Goal: Check status: Check status

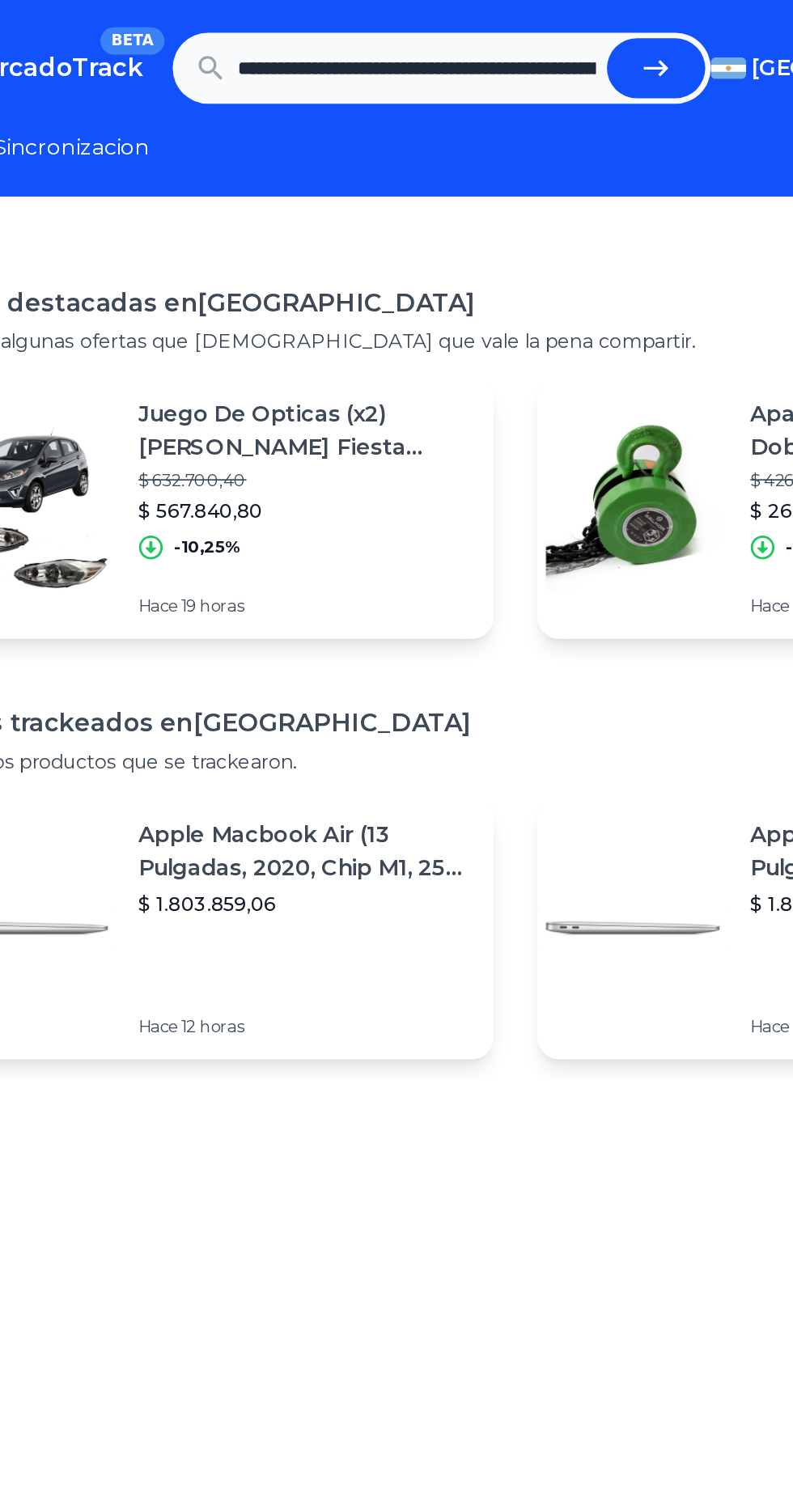
scroll to position [0, 676]
click at [547, 41] on button "submit" at bounding box center [523, 40] width 58 height 35
type input "**********"
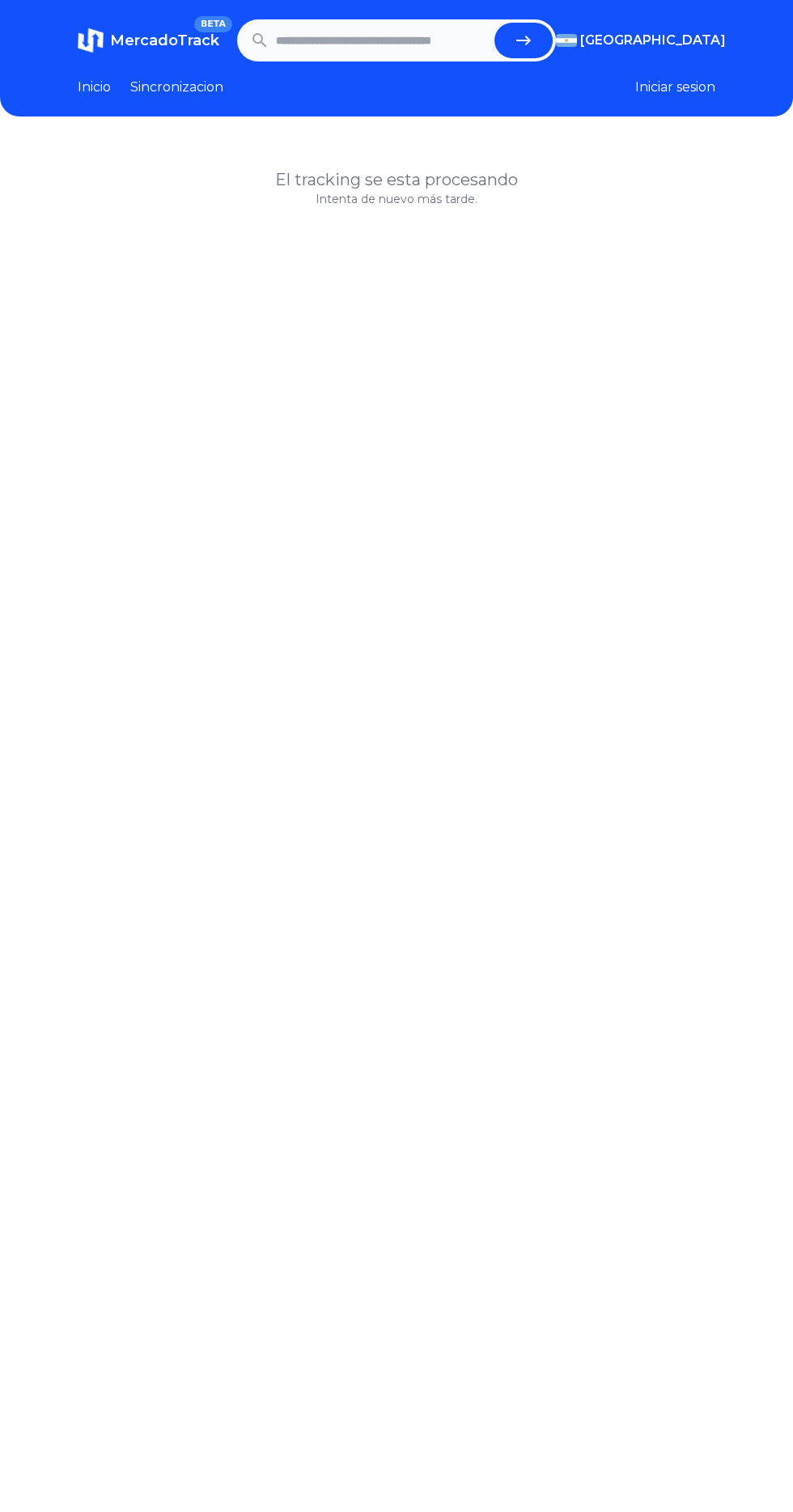
scroll to position [2, 0]
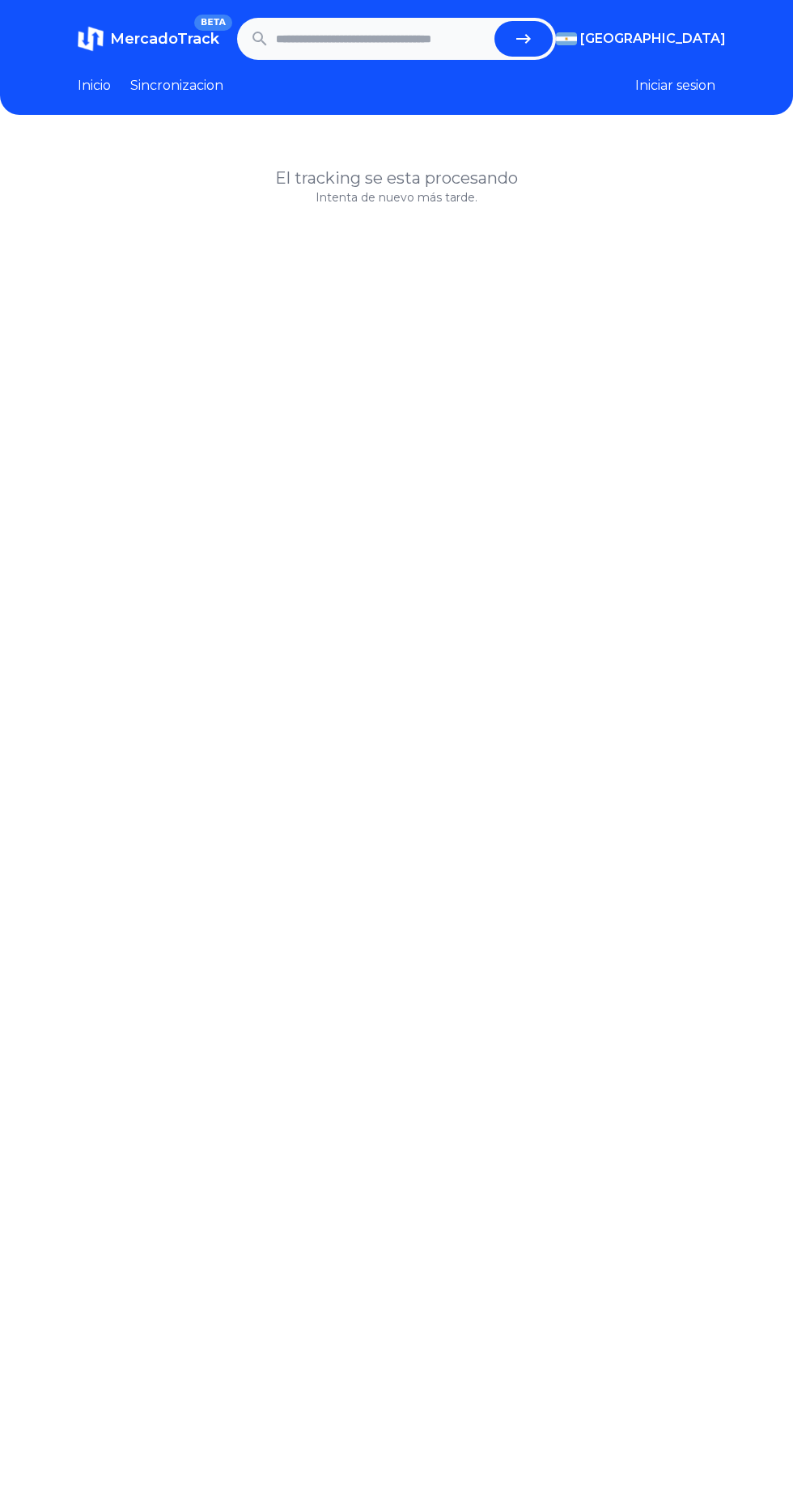
click at [406, 38] on input "text" at bounding box center [382, 39] width 212 height 35
click at [523, 37] on icon "submit" at bounding box center [524, 39] width 15 height 9
type input "**********"
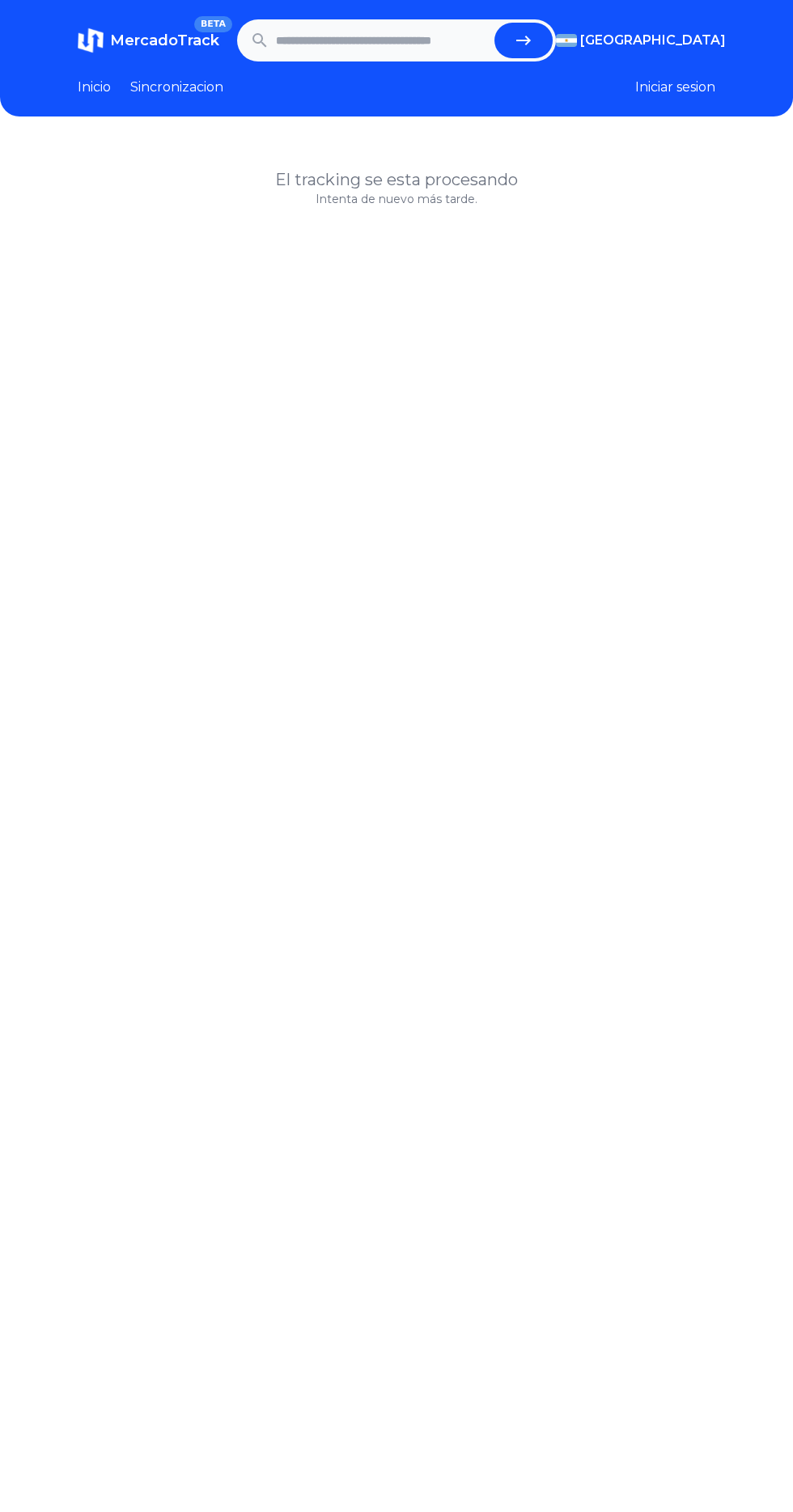
scroll to position [6, 0]
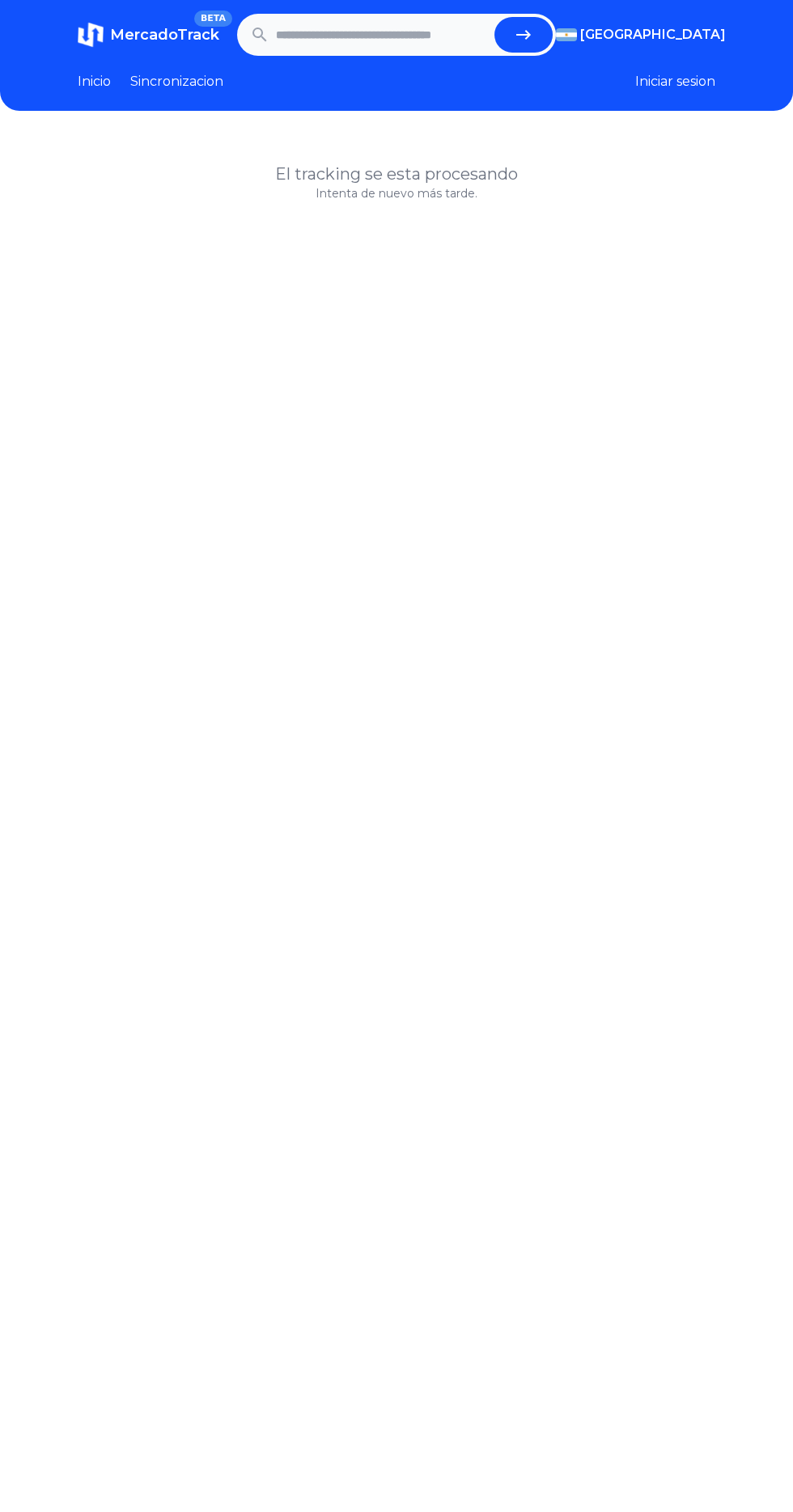
click at [417, 36] on input "text" at bounding box center [382, 34] width 212 height 35
click at [545, 47] on button "submit" at bounding box center [523, 34] width 58 height 35
type input "**********"
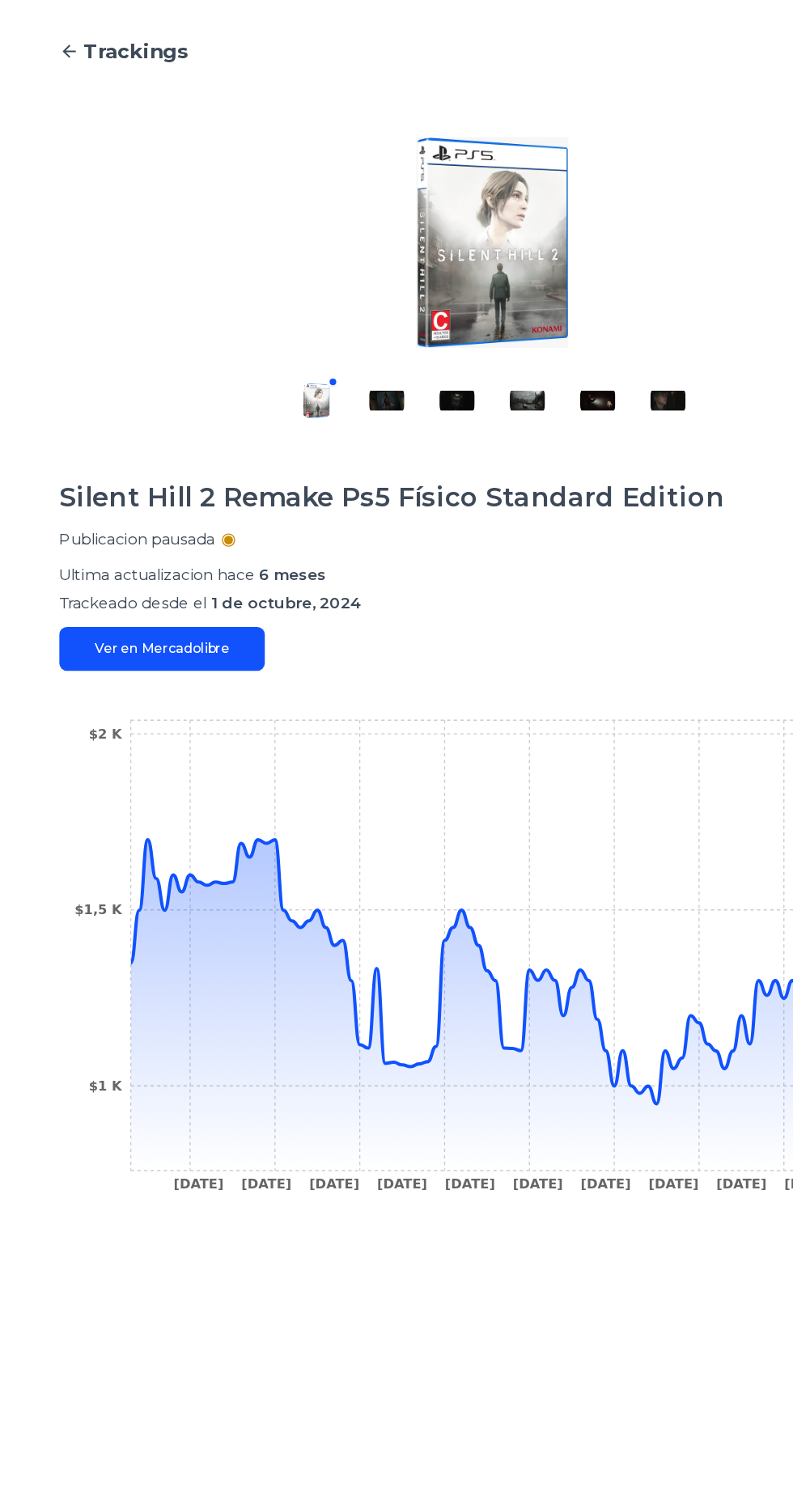
click at [224, 749] on icon "14 Oct 24 24 Oct 24 11 Nov 24 19 Nov 24 26 Nov 24 9 Dec 24 21 Dec 24 14 Jan 25 …" at bounding box center [397, 850] width 638 height 364
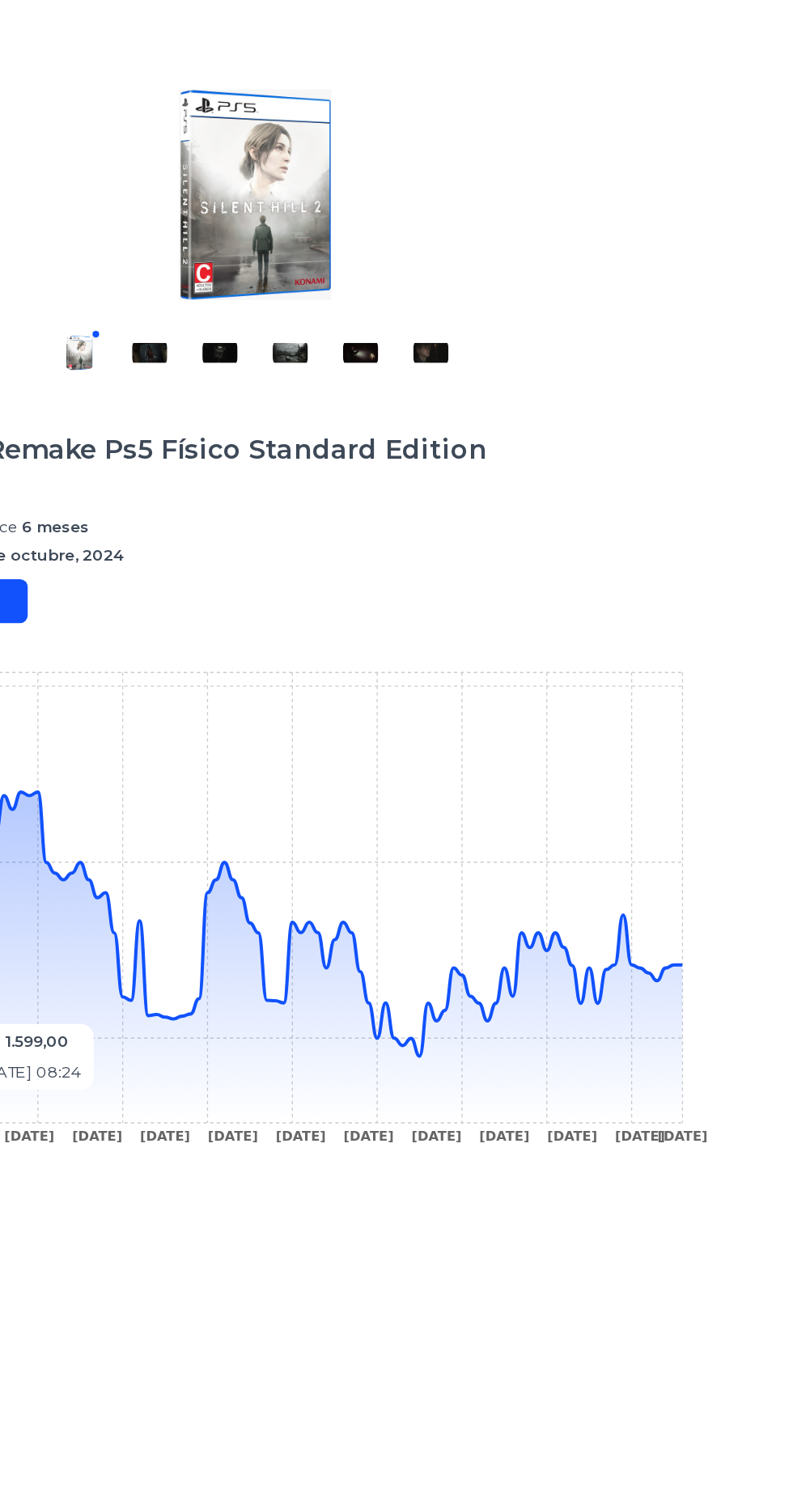
scroll to position [8, 0]
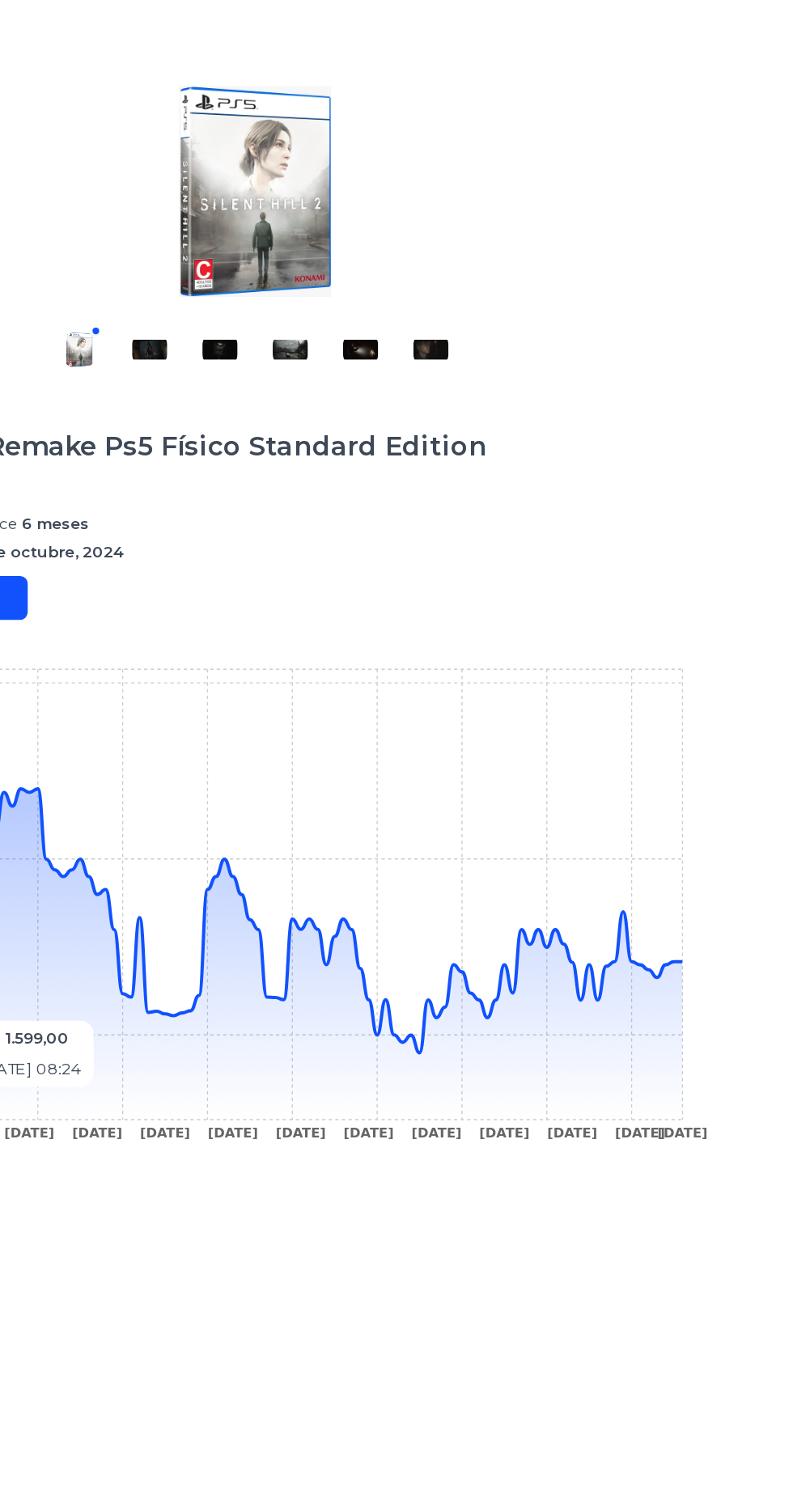
click at [519, 951] on icon at bounding box center [421, 874] width 582 height 244
click at [710, 885] on icon at bounding box center [421, 874] width 582 height 244
click at [514, 952] on icon at bounding box center [421, 874] width 582 height 244
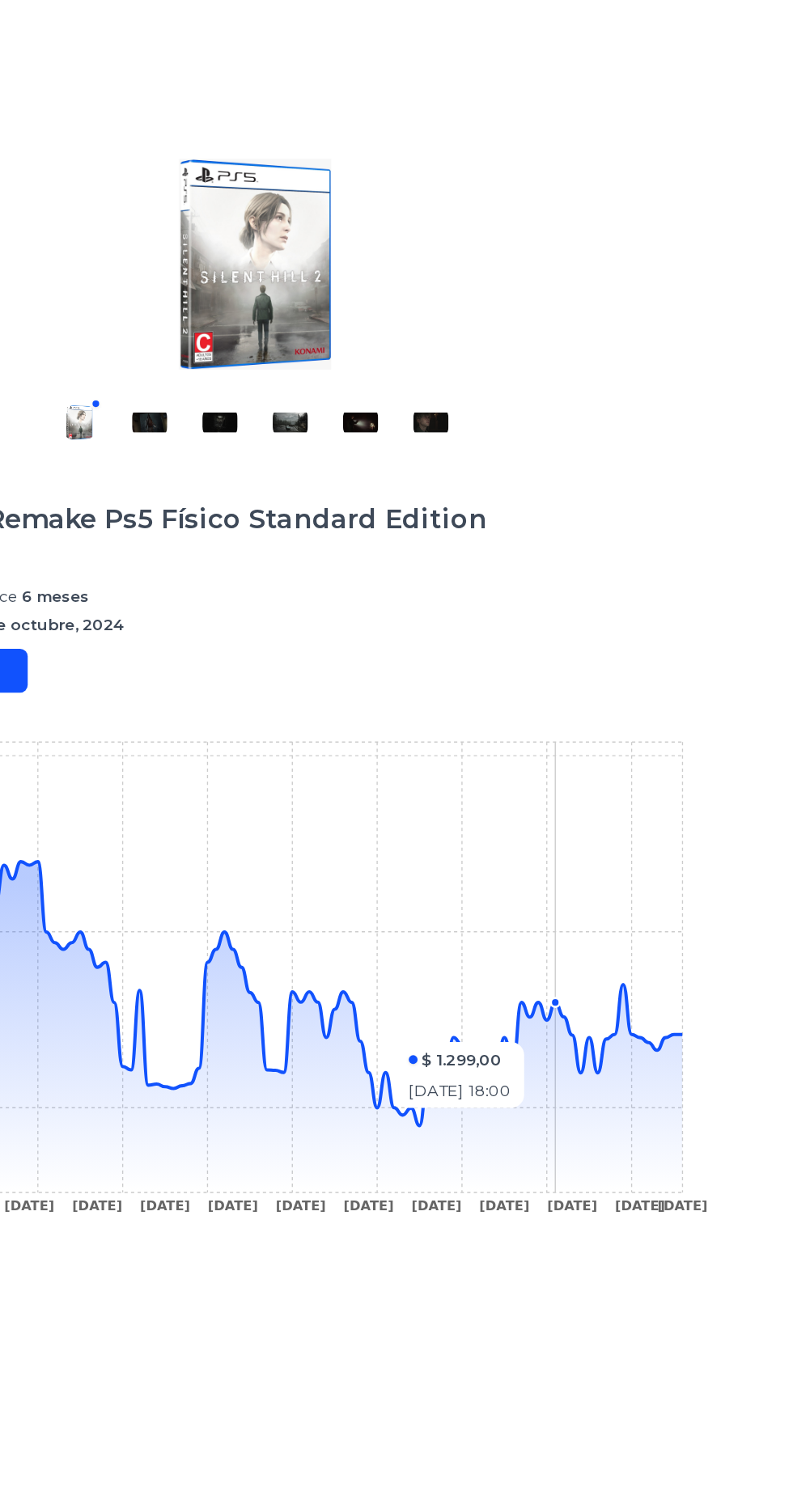
scroll to position [0, 0]
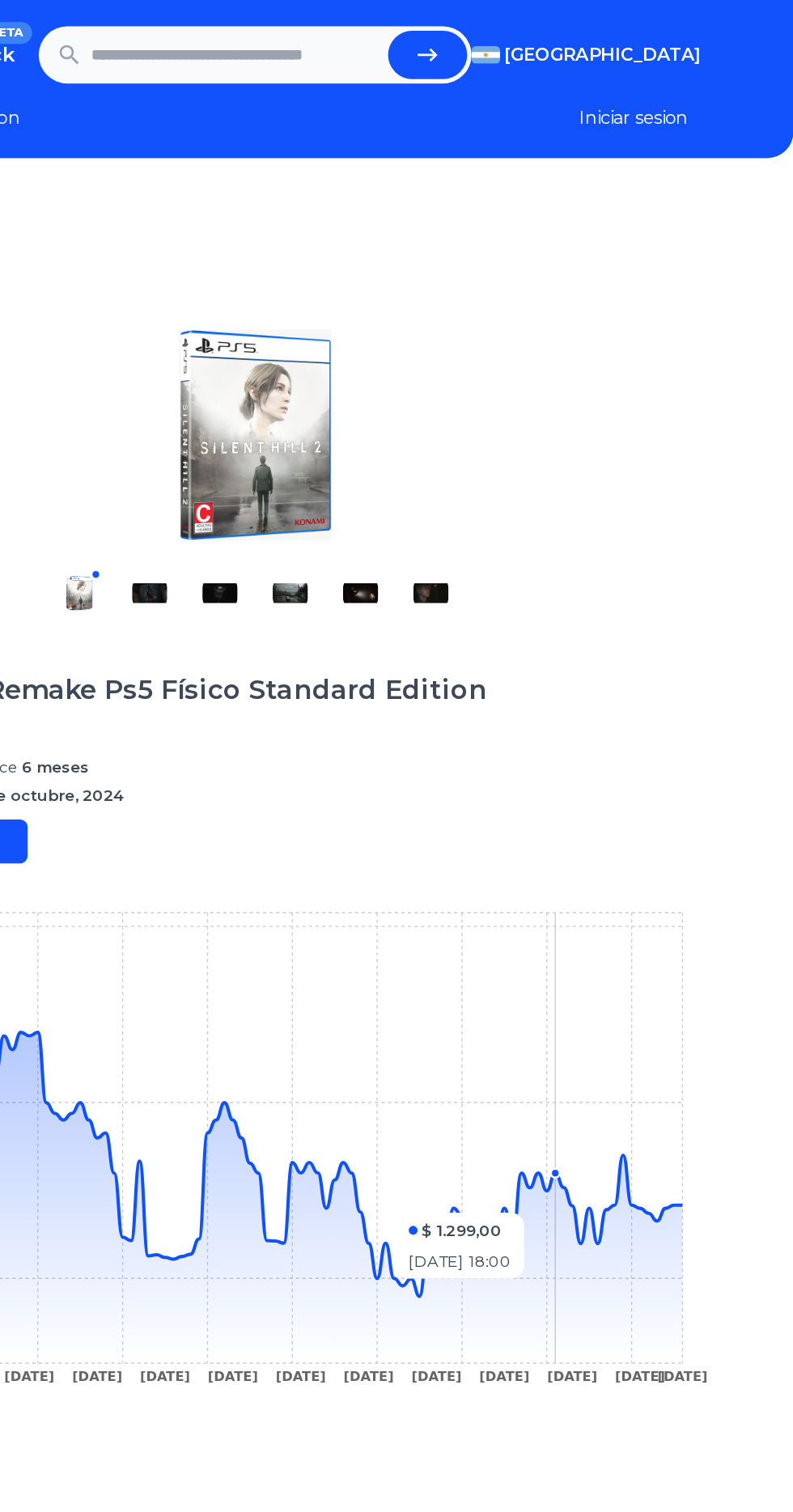
click at [446, 44] on input "text" at bounding box center [382, 40] width 212 height 35
click at [529, 54] on button "submit" at bounding box center [523, 40] width 58 height 35
type input "**********"
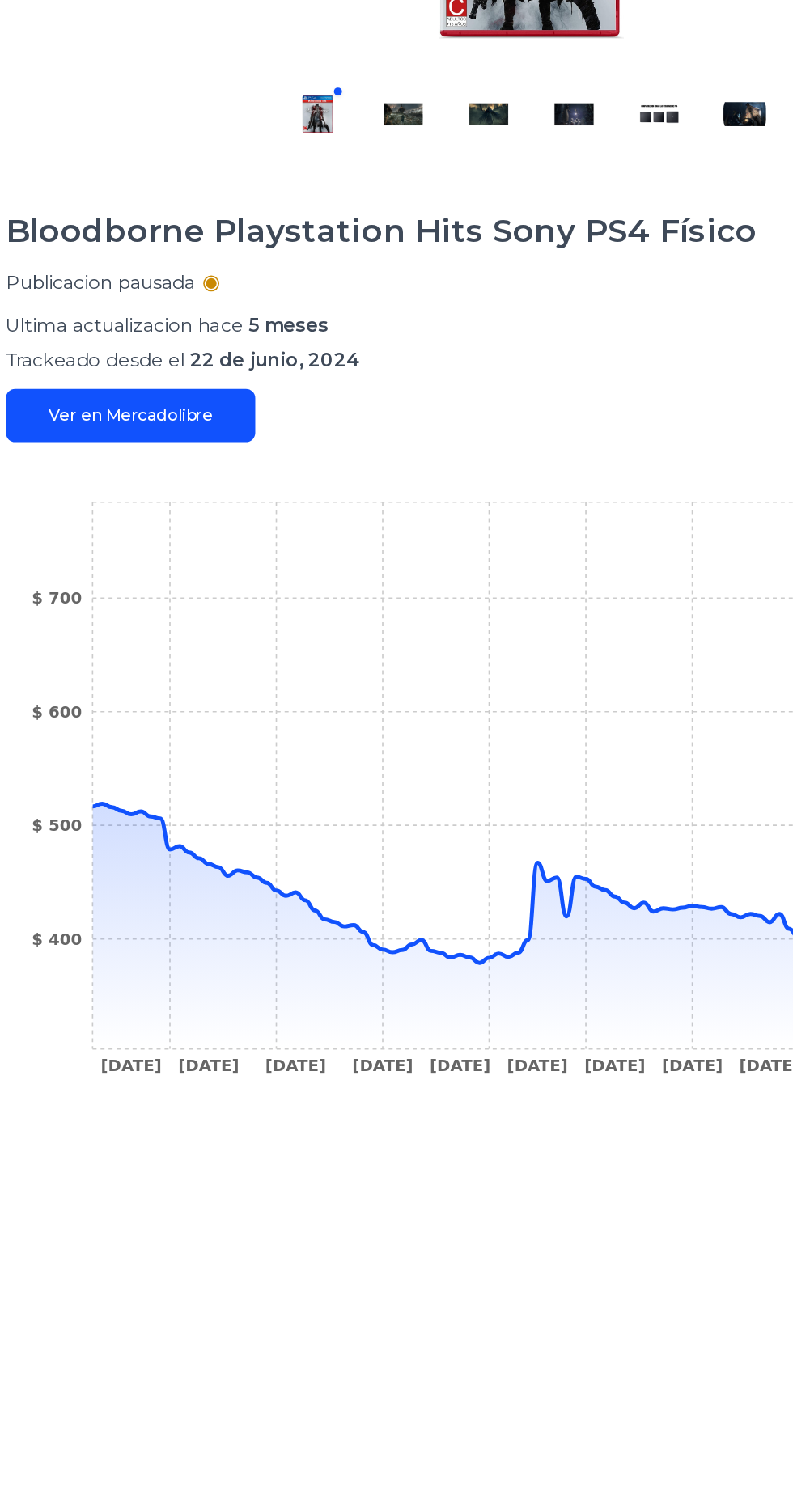
click at [359, 946] on icon "9 Dec 24 15 Dec 24 27 Dec 24 14 Jan 25 25 Jan 25 3 Feb 25 12 Feb 25 25 Feb 25 7…" at bounding box center [397, 850] width 638 height 364
click at [366, 956] on icon at bounding box center [421, 883] width 582 height 242
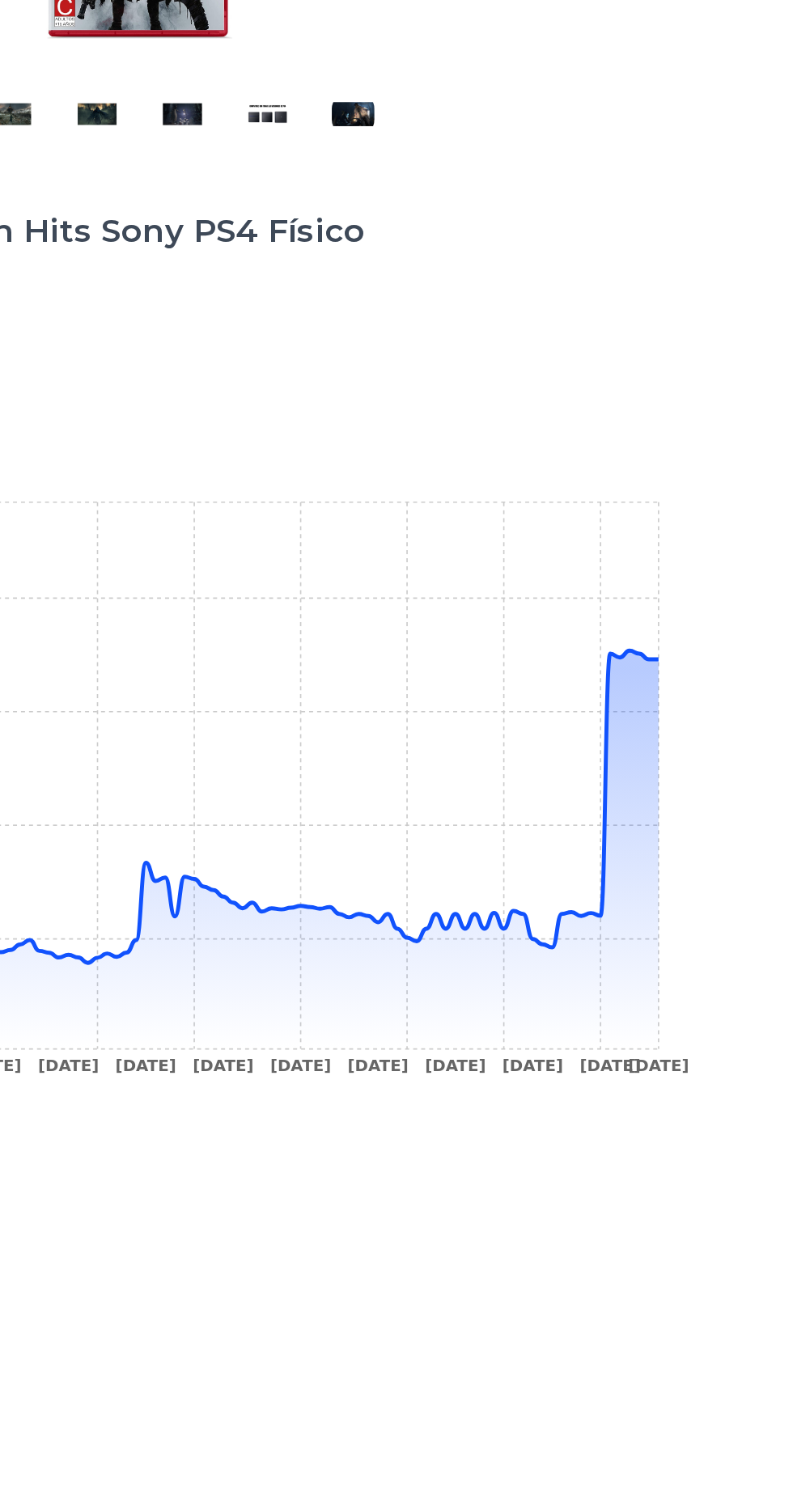
click at [651, 951] on icon at bounding box center [421, 883] width 582 height 242
click at [636, 939] on icon at bounding box center [421, 883] width 582 height 242
click at [646, 951] on icon at bounding box center [421, 883] width 582 height 242
click at [723, 776] on div "Trackings Bloodborne Playstation Hits Sony PS4 Físico Publicacion pausada Ultim…" at bounding box center [396, 898] width 793 height 1512
click at [709, 779] on icon at bounding box center [421, 883] width 582 height 242
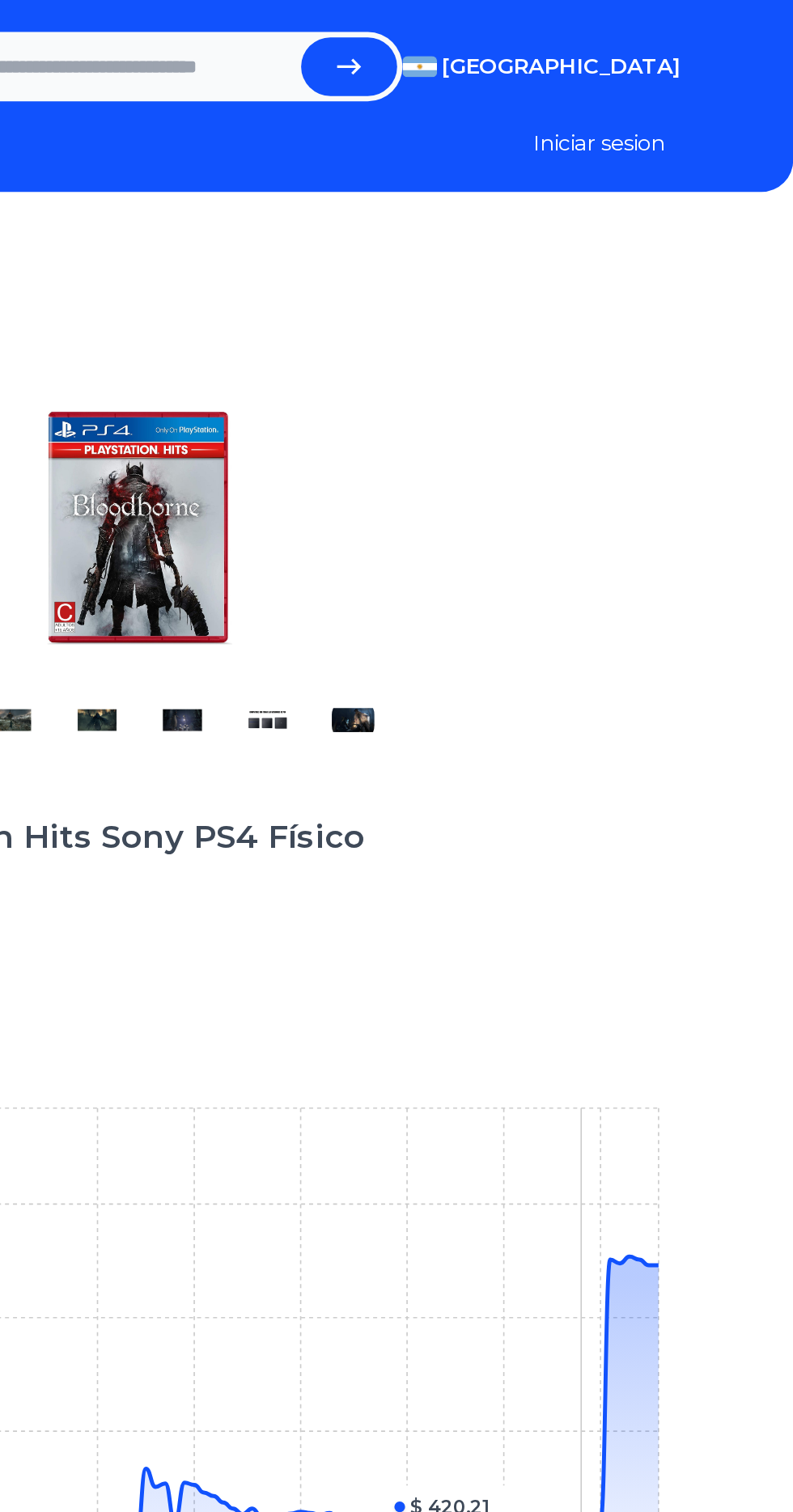
click at [449, 45] on input "text" at bounding box center [382, 40] width 212 height 35
click at [523, 40] on icon "submit" at bounding box center [524, 40] width 15 height 9
type input "**********"
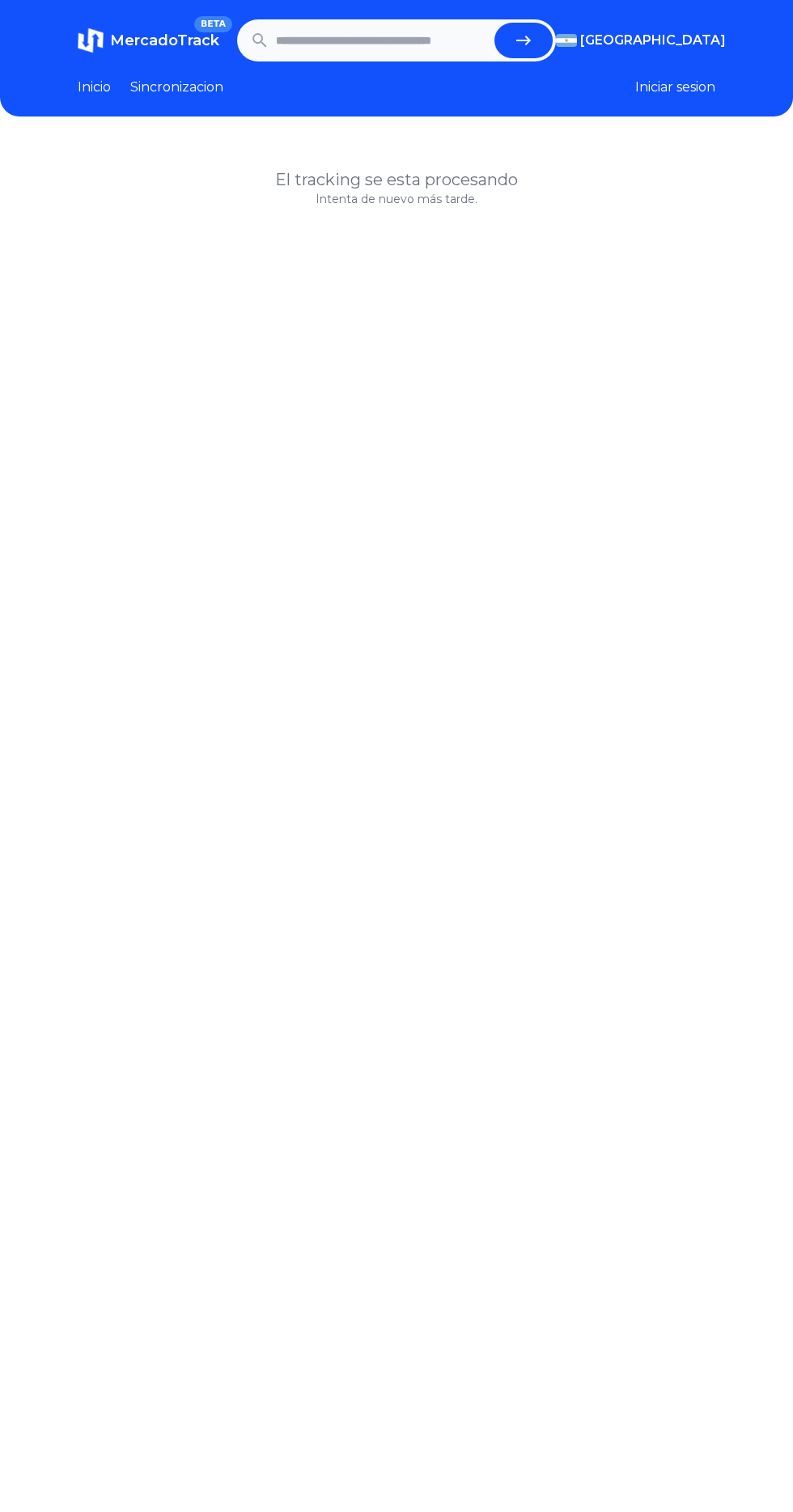
scroll to position [3, 0]
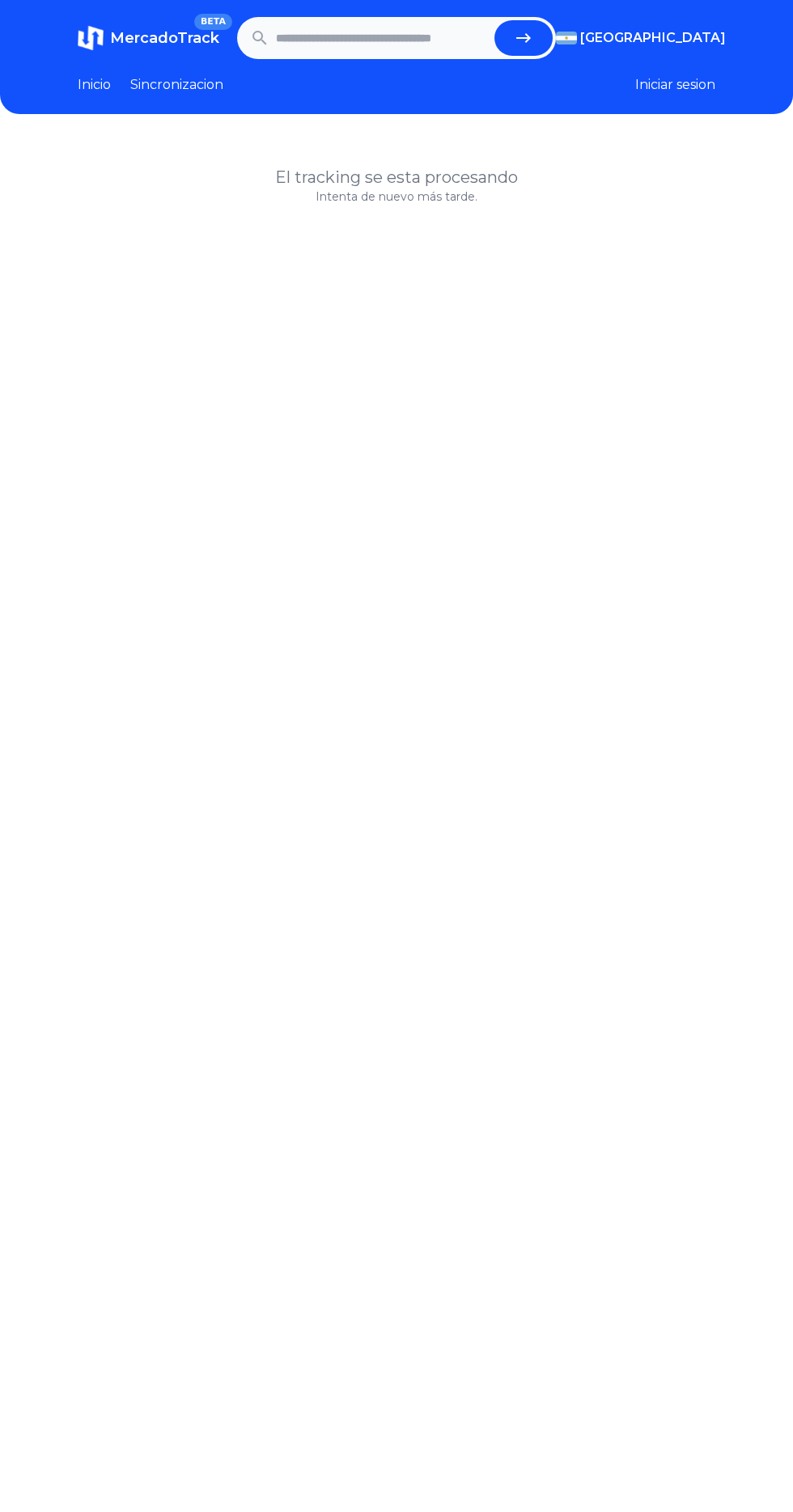
click at [379, 38] on input "text" at bounding box center [382, 38] width 212 height 35
click at [523, 37] on icon "submit" at bounding box center [524, 38] width 15 height 9
type input "**********"
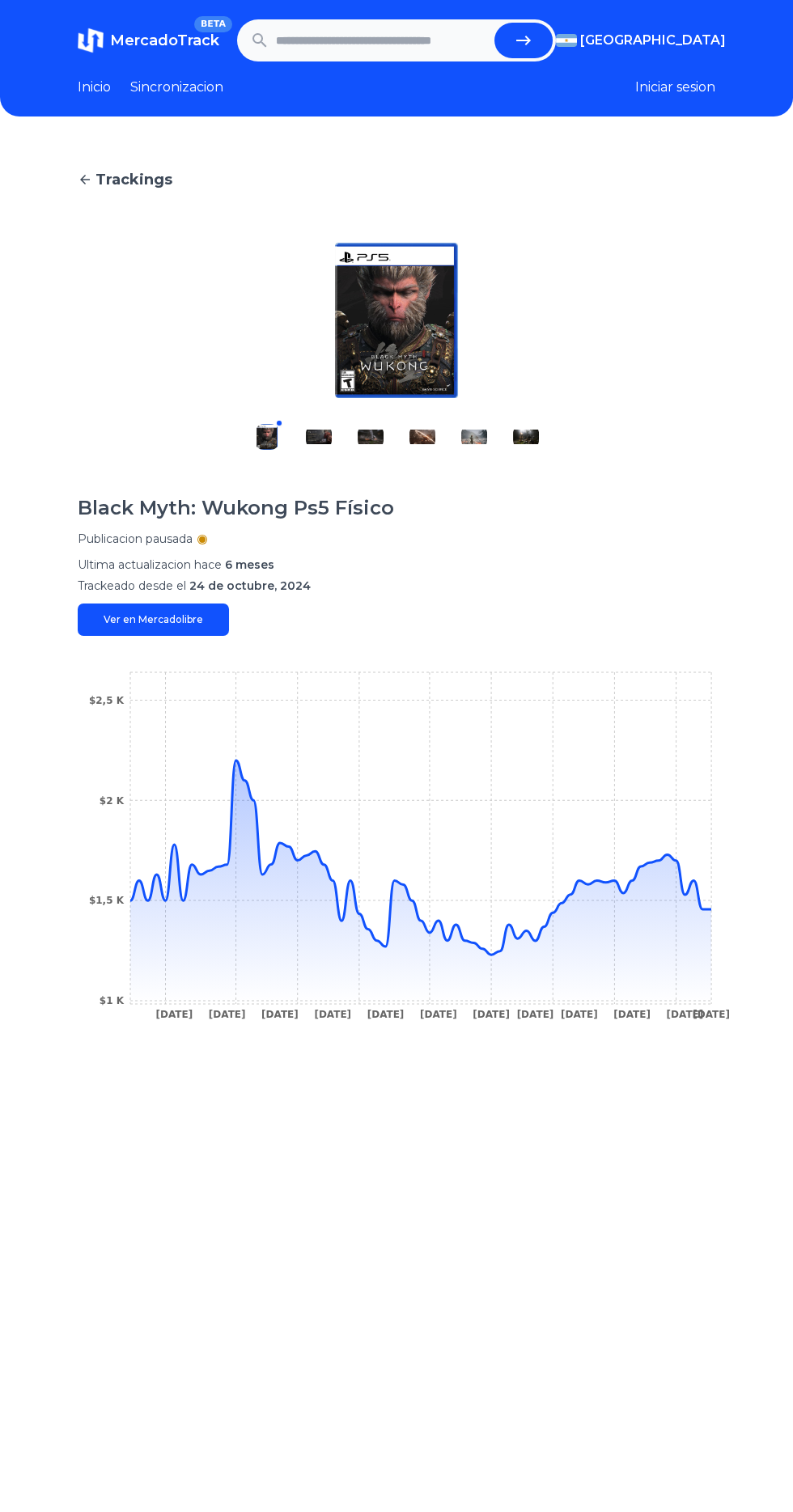
click at [249, 761] on icon "[DATE] [DATE] [DATE] [DATE] [DATE] [DATE] [DATE] [DATE] [DATE] [DATE] [DATE] [D…" at bounding box center [397, 850] width 638 height 364
click at [223, 762] on icon "[DATE] [DATE] [DATE] [DATE] [DATE] [DATE] [DATE] [DATE] [DATE] [DATE] [DATE] [D…" at bounding box center [397, 850] width 638 height 364
click at [234, 760] on icon "[DATE] [DATE] [DATE] [DATE] [DATE] [DATE] [DATE] [DATE] [DATE] [DATE] [DATE] [D…" at bounding box center [397, 850] width 638 height 364
click at [377, 940] on icon at bounding box center [421, 857] width 582 height 194
click at [380, 947] on icon at bounding box center [421, 882] width 582 height 244
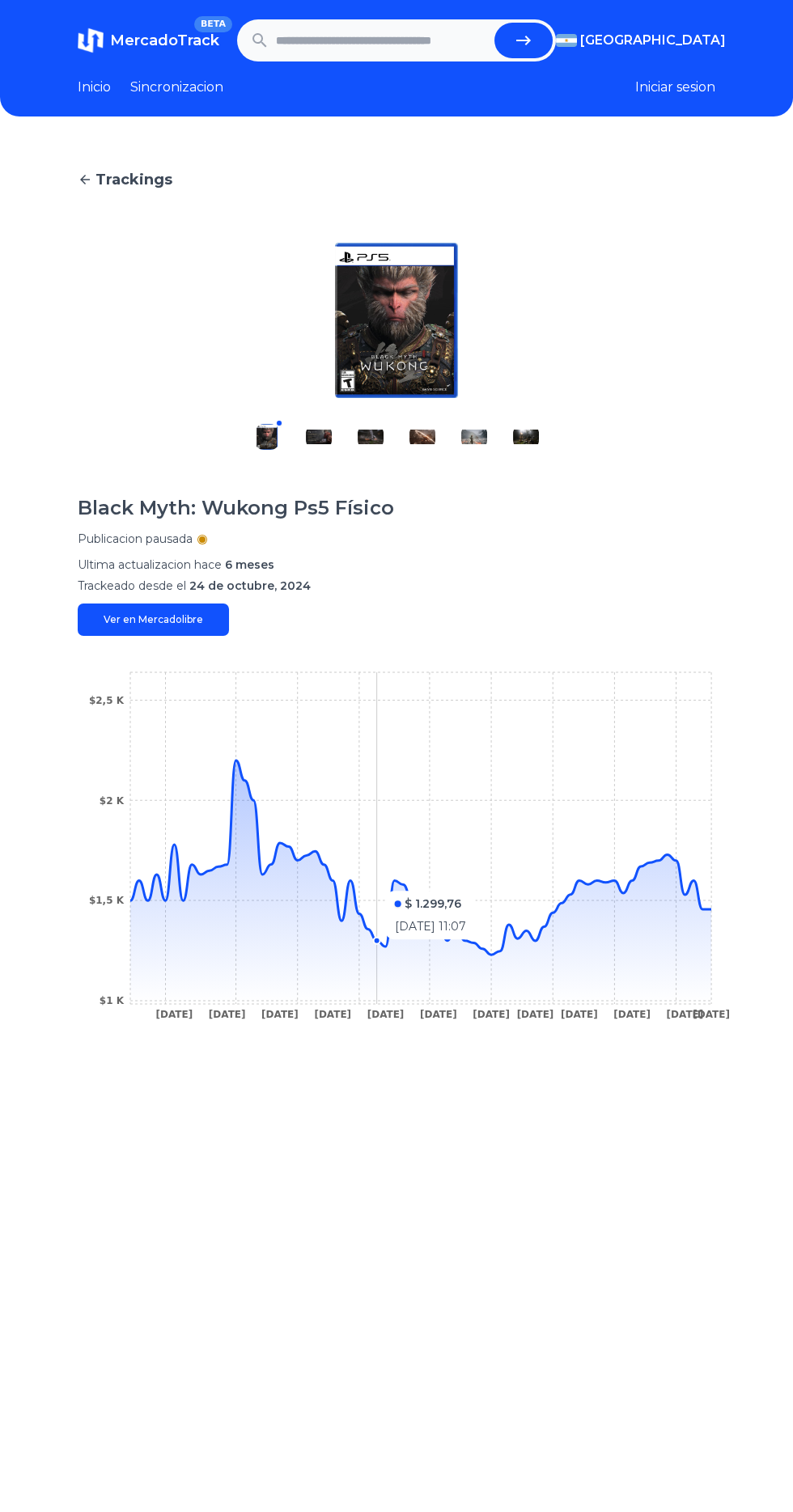
click at [378, 957] on icon at bounding box center [421, 882] width 582 height 244
click at [383, 986] on icon at bounding box center [421, 882] width 582 height 244
click at [607, 970] on icon at bounding box center [421, 882] width 582 height 244
click at [505, 1002] on icon at bounding box center [421, 882] width 582 height 244
click at [491, 984] on icon at bounding box center [421, 882] width 582 height 244
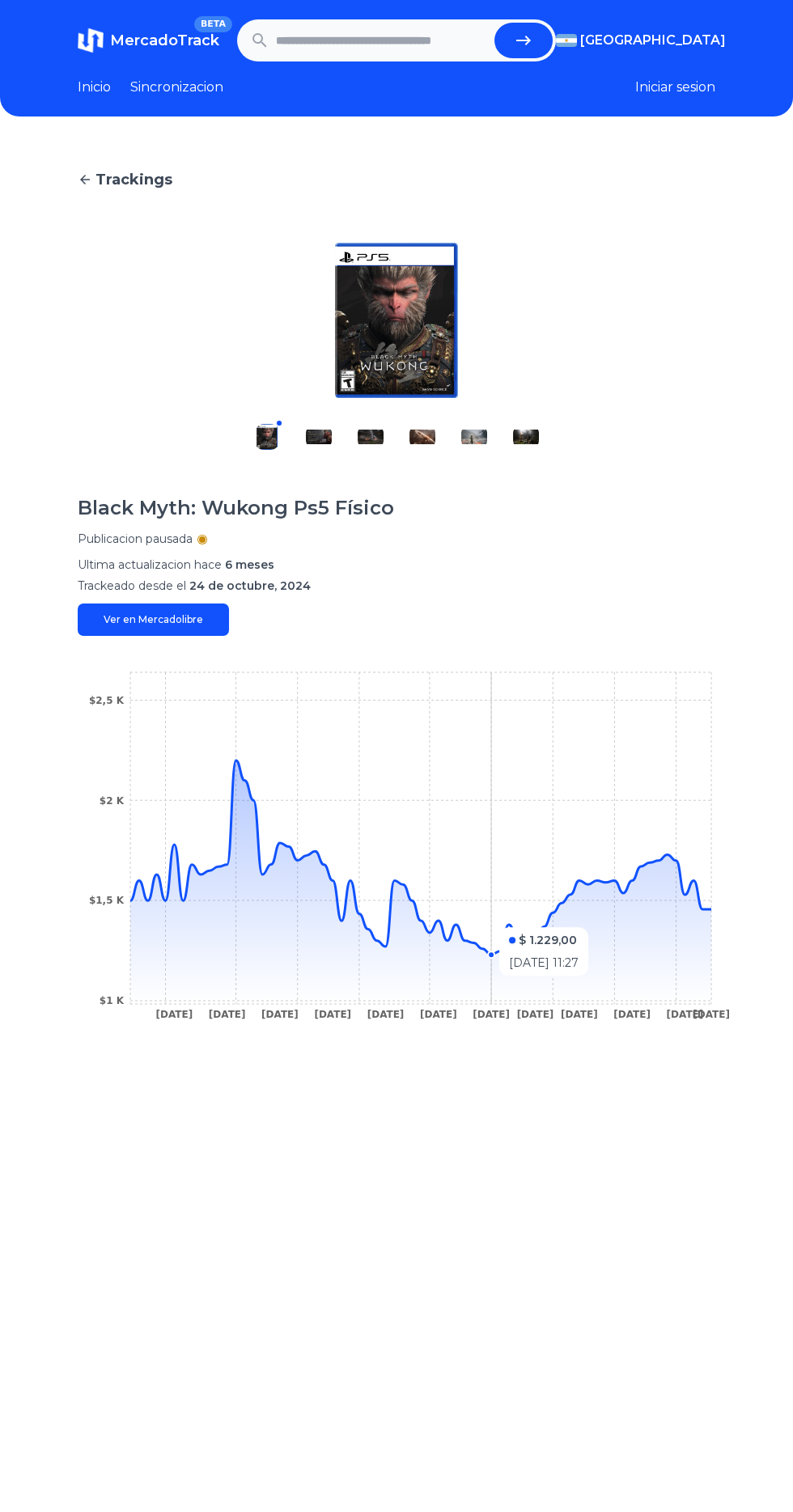
click at [715, 959] on icon "12 Nov 24 29 Nov 24 5 Dec 24 11 Dec 24 15 Dec 24 21 Dec 24 7 Jan 25 20 Jan 25 4…" at bounding box center [397, 850] width 638 height 364
click at [707, 927] on icon at bounding box center [421, 882] width 582 height 244
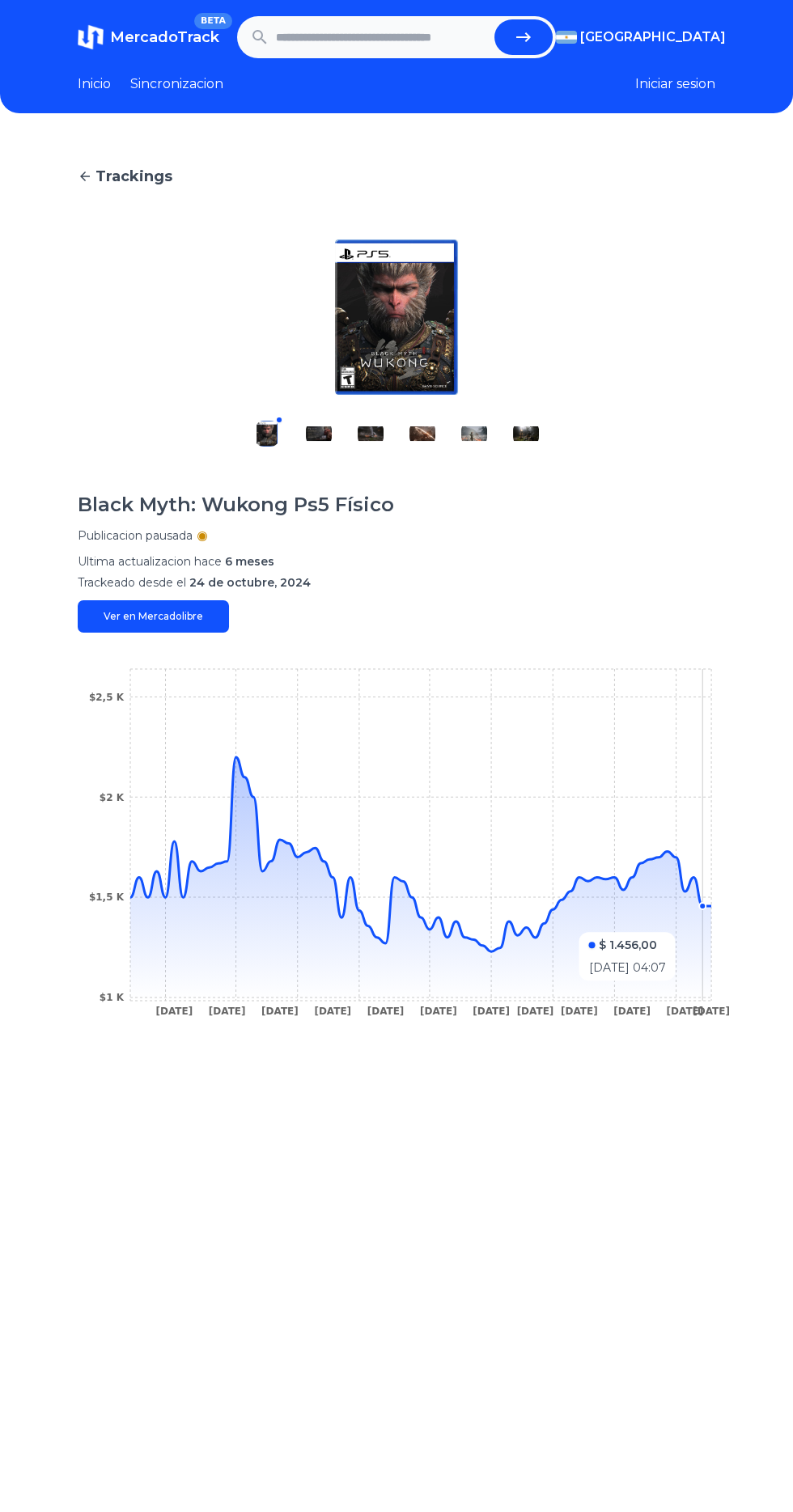
click at [429, 36] on input "text" at bounding box center [382, 37] width 212 height 35
click at [534, 44] on button "submit" at bounding box center [523, 37] width 58 height 35
type input "**********"
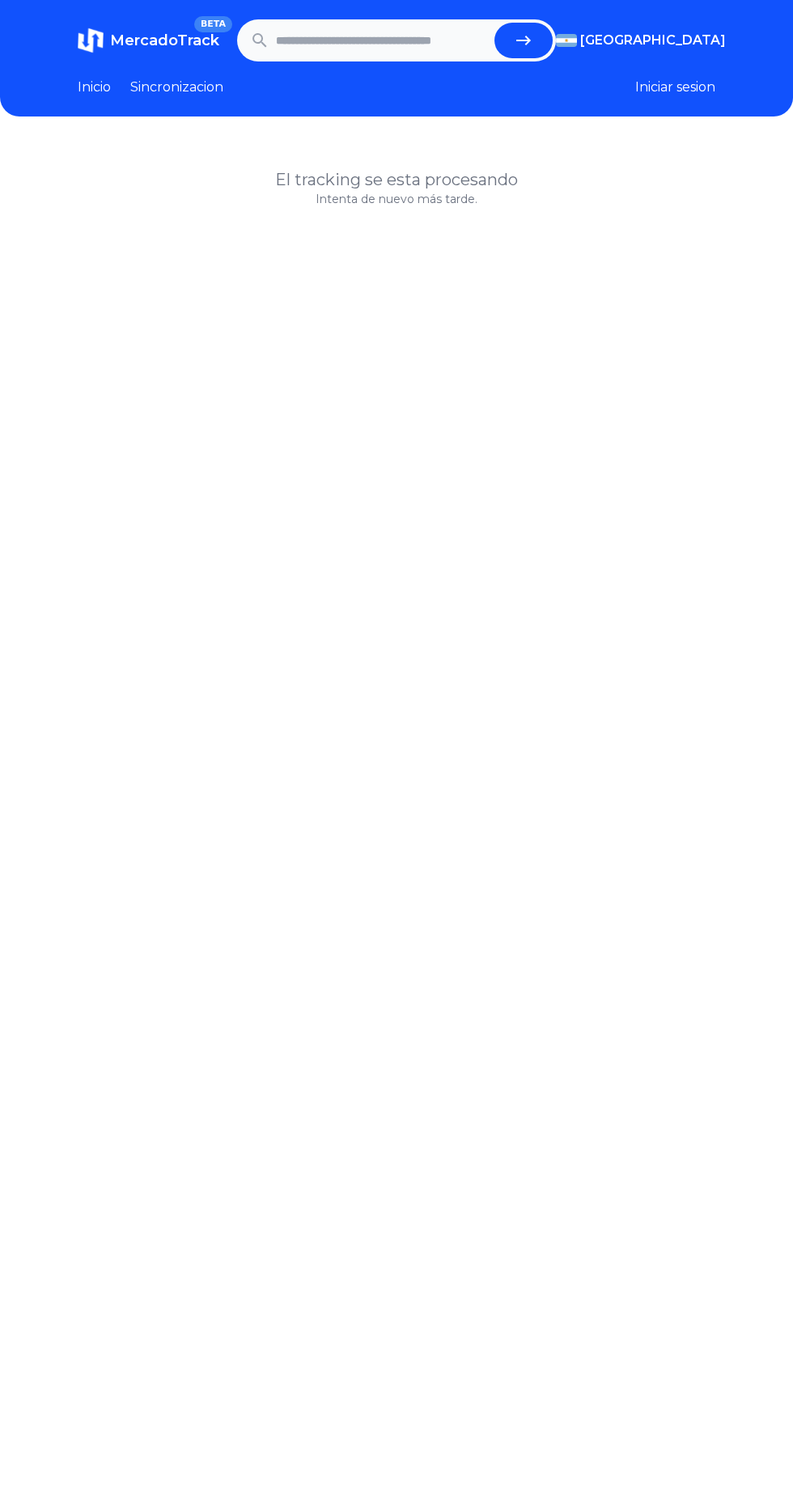
scroll to position [3, 0]
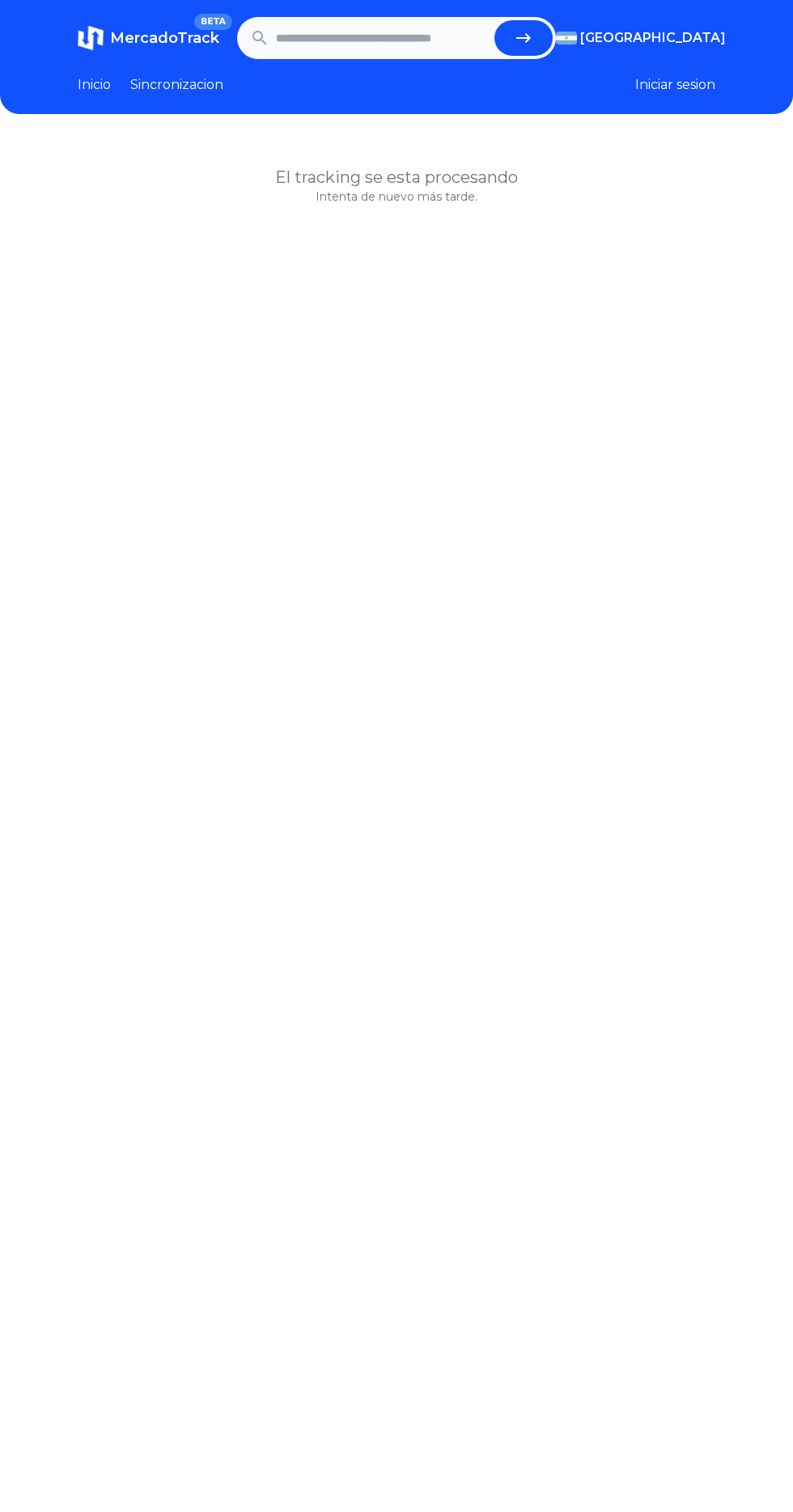
click at [402, 87] on section "Inicio Sincronizacion Iniciar sesion" at bounding box center [397, 84] width 638 height 19
click at [427, 37] on input "text" at bounding box center [382, 38] width 212 height 35
click at [525, 31] on icon "submit" at bounding box center [523, 38] width 19 height 19
type input "**********"
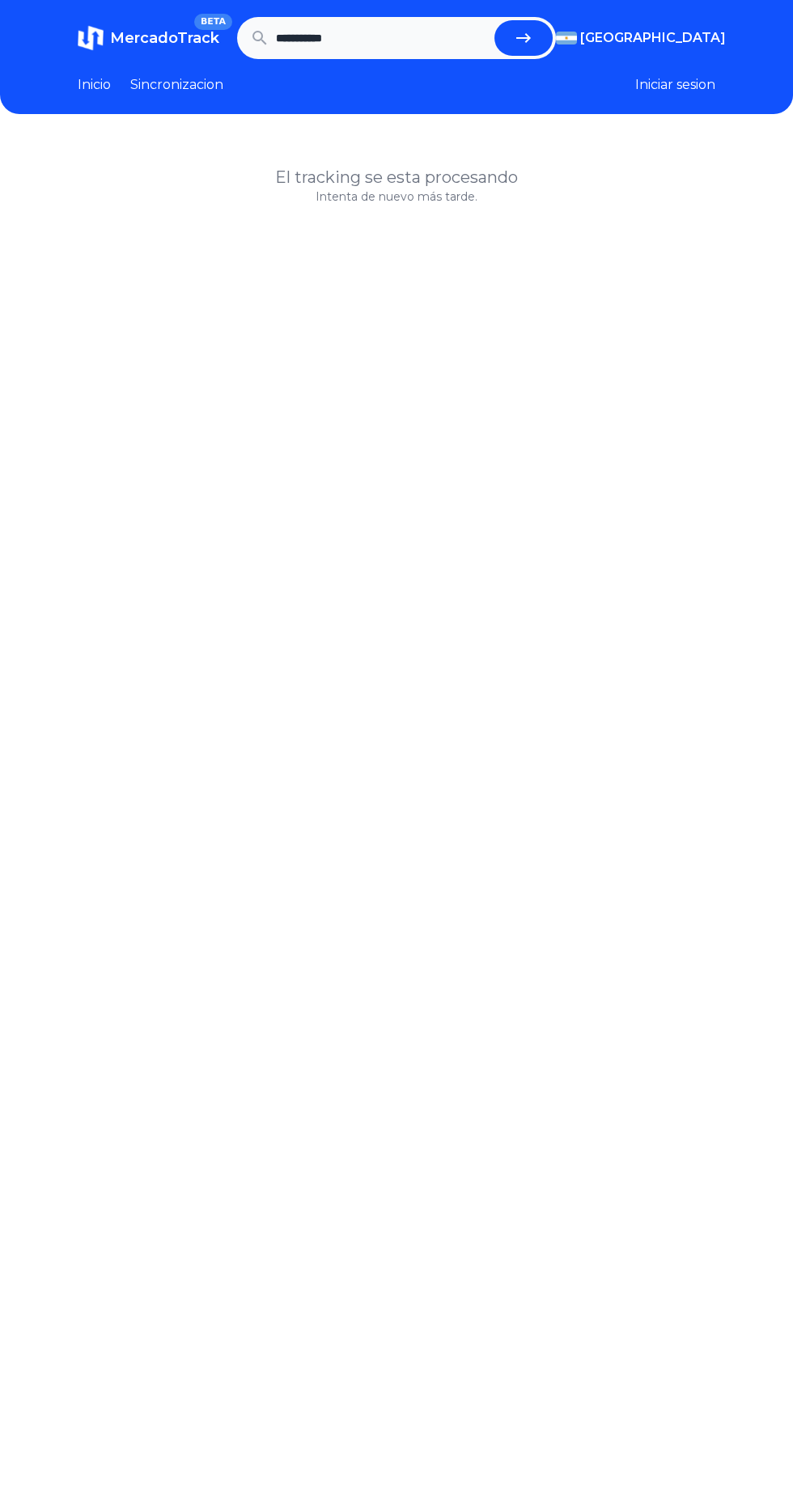
scroll to position [0, 0]
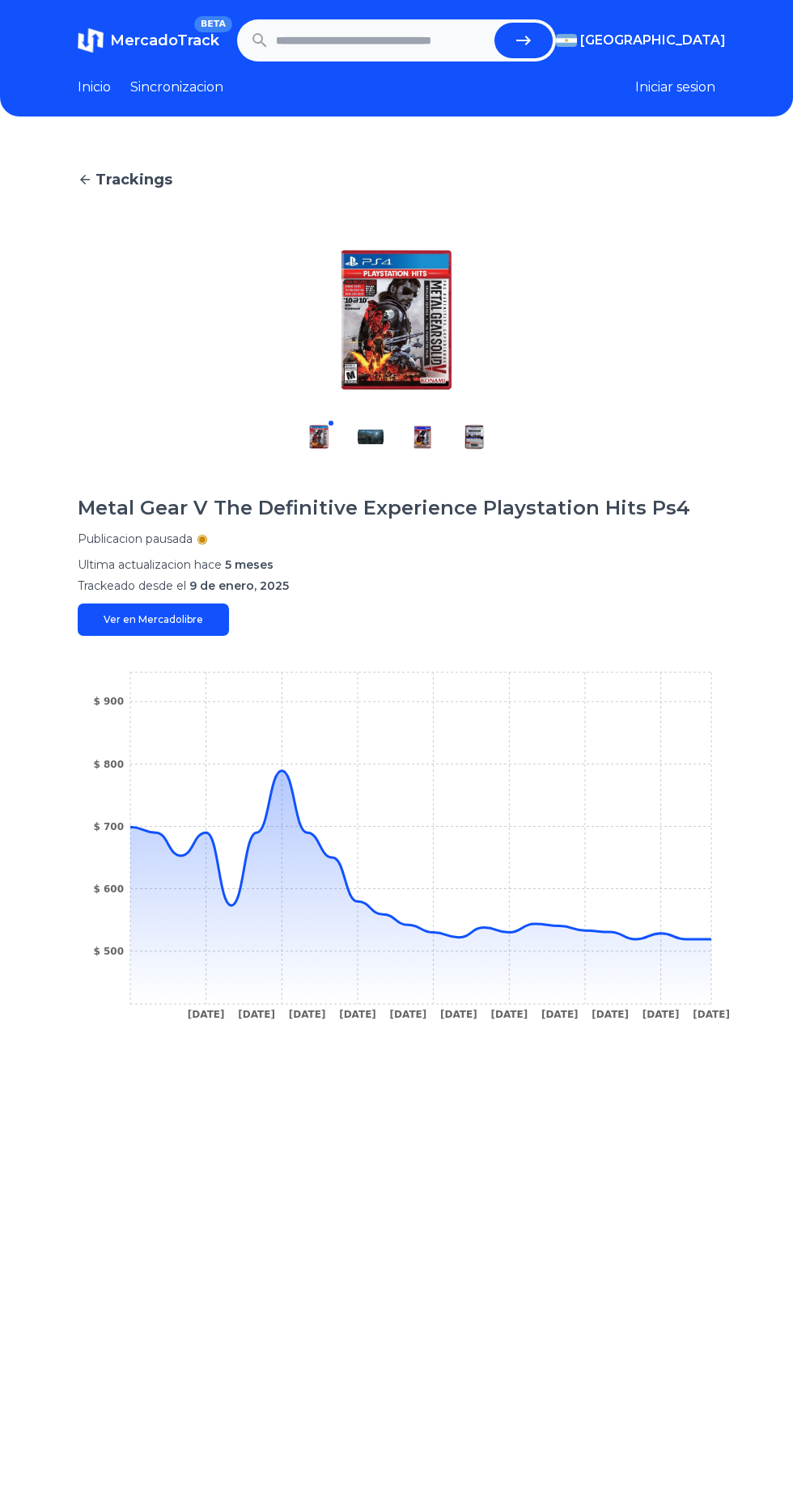
click at [701, 949] on icon at bounding box center [421, 887] width 582 height 233
click at [413, 44] on input "text" at bounding box center [382, 40] width 212 height 35
click at [523, 40] on icon "submit" at bounding box center [524, 40] width 15 height 9
type input "**********"
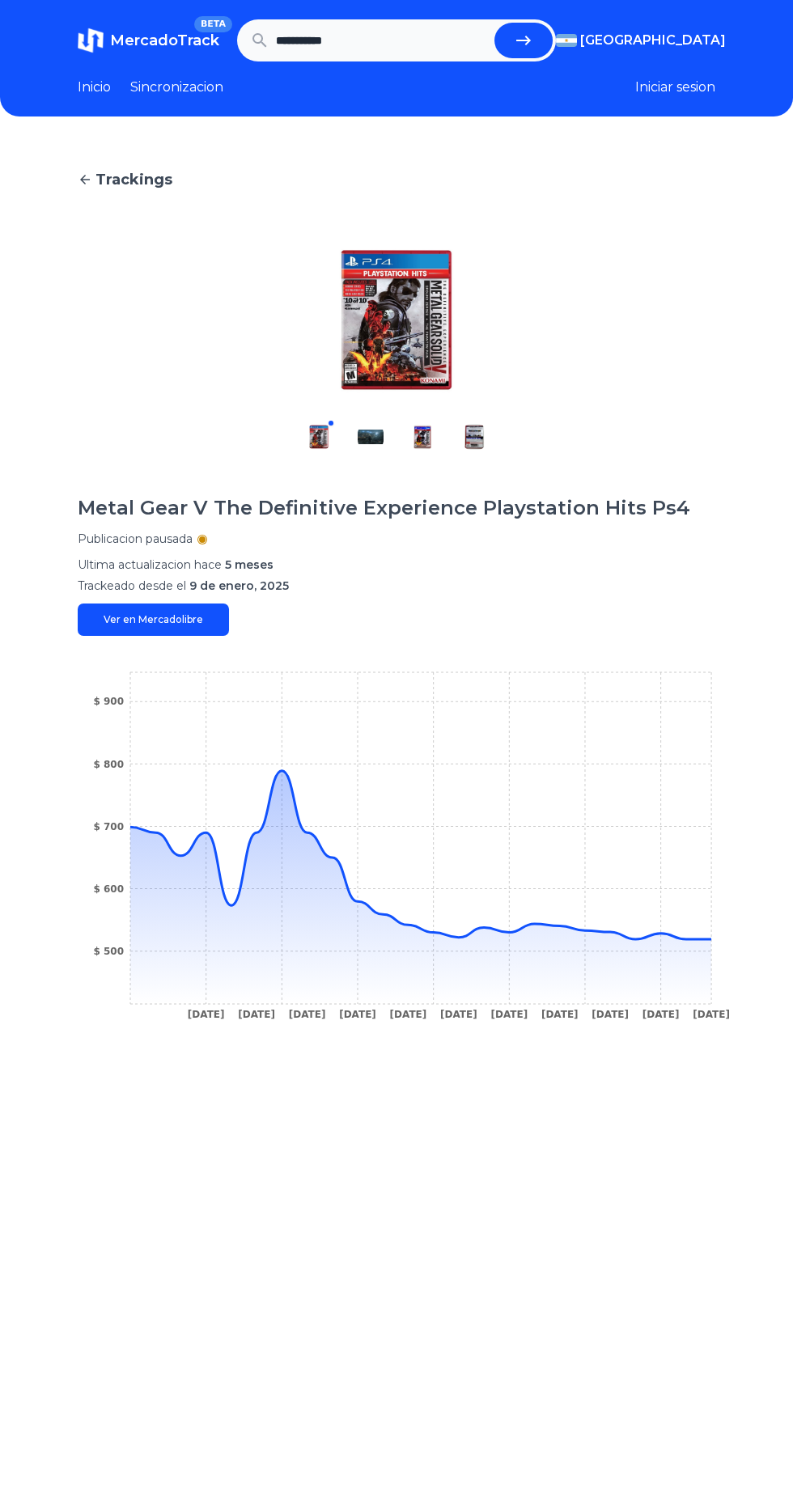
scroll to position [0, 0]
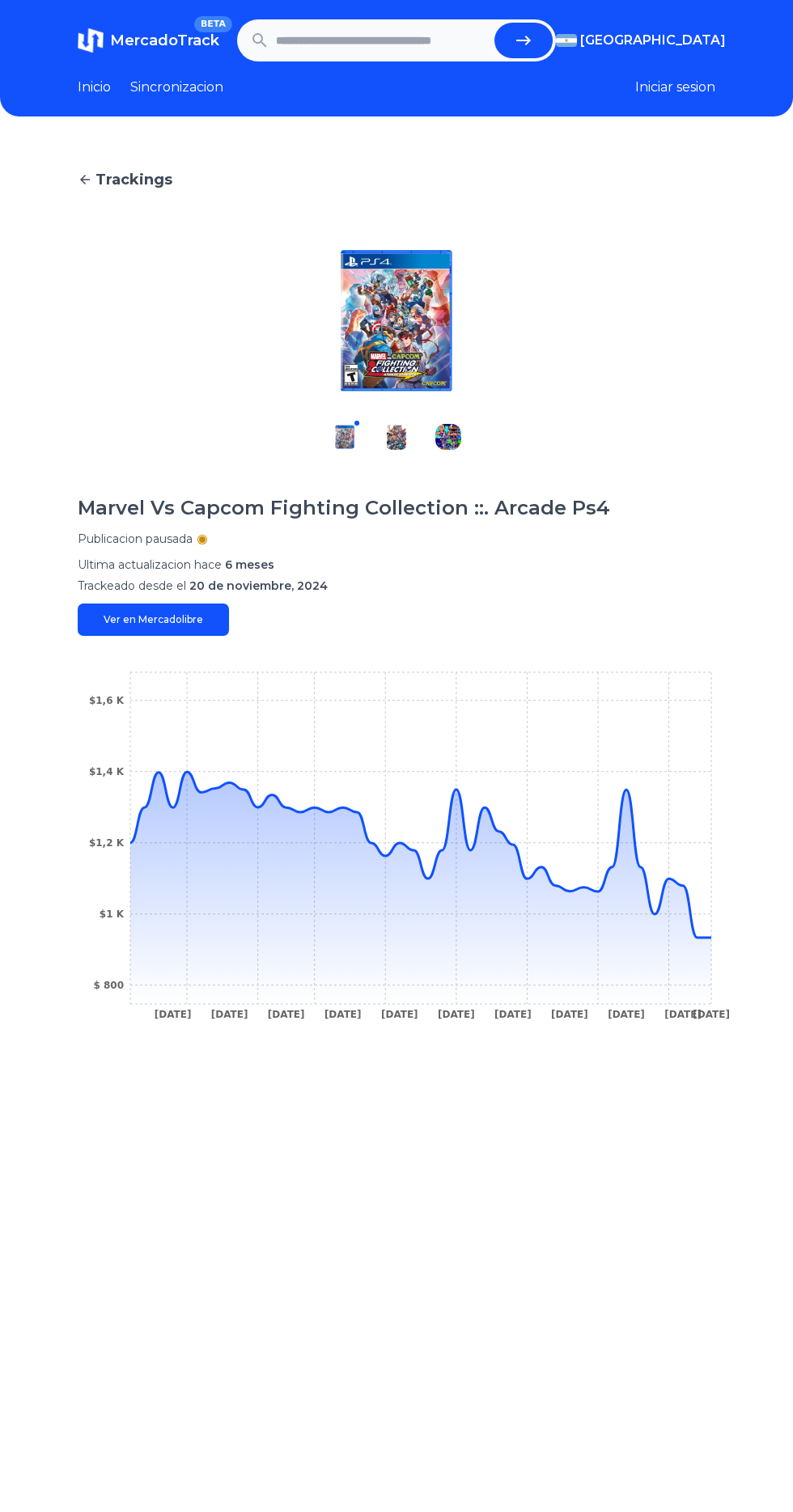
click at [710, 940] on icon at bounding box center [421, 888] width 582 height 233
